Goal: Obtain resource: Download file/media

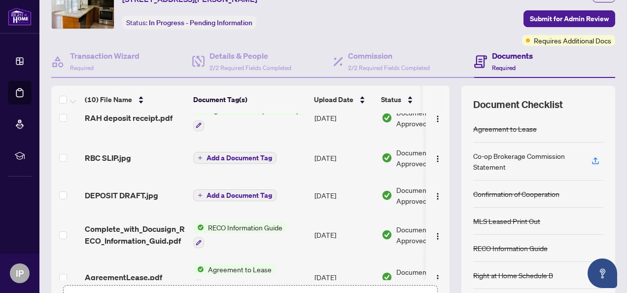
scroll to position [148, 0]
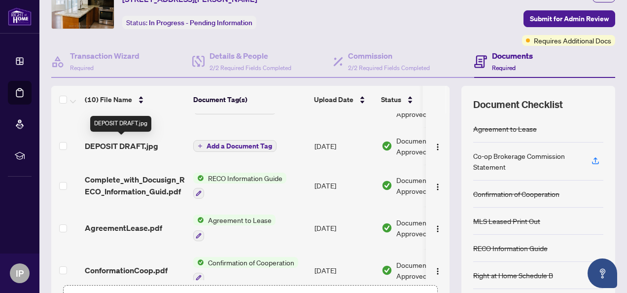
click at [149, 142] on span "DEPOSIT DRAFT.jpg" at bounding box center [121, 146] width 73 height 12
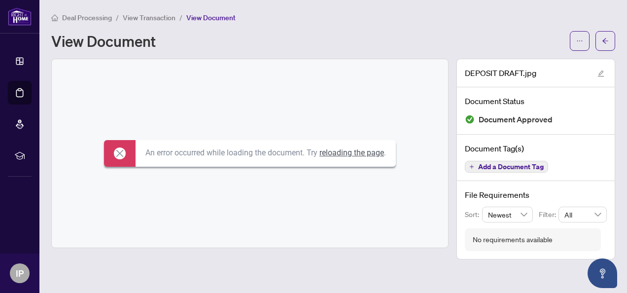
click at [306, 125] on div "An error occurred while loading the document. Try reloading the page ." at bounding box center [250, 153] width 397 height 188
click at [114, 149] on icon at bounding box center [120, 153] width 12 height 12
click at [344, 156] on link "reloading the page" at bounding box center [352, 152] width 65 height 9
click at [114, 148] on icon at bounding box center [120, 153] width 12 height 12
click at [109, 149] on div at bounding box center [120, 153] width 32 height 27
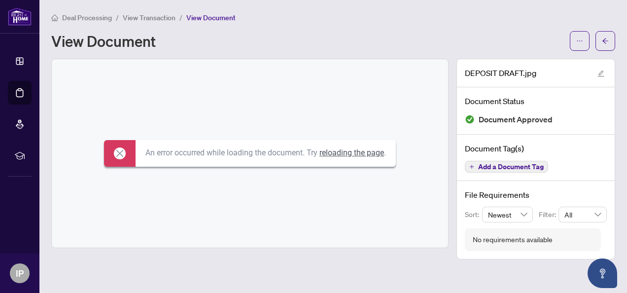
click at [118, 150] on icon at bounding box center [120, 153] width 12 height 12
